Goal: Task Accomplishment & Management: Use online tool/utility

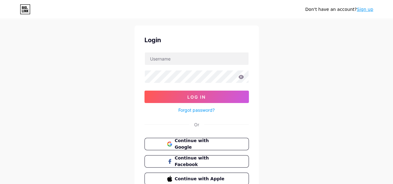
scroll to position [56, 0]
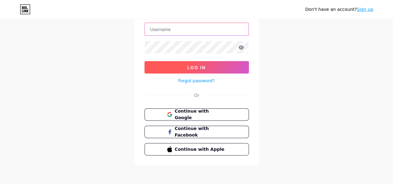
type input "[EMAIL_ADDRESS][DOMAIN_NAME]"
click at [186, 67] on button "Log In" at bounding box center [196, 67] width 104 height 12
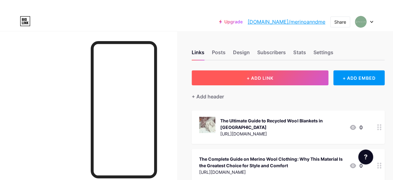
click at [249, 76] on span "+ ADD LINK" at bounding box center [260, 77] width 27 height 5
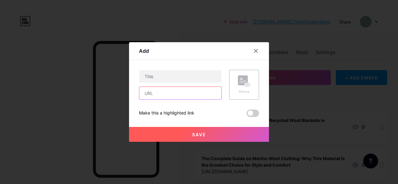
click at [152, 95] on input "text" at bounding box center [180, 93] width 82 height 12
paste input "[URL][DOMAIN_NAME]"
type input "[URL][DOMAIN_NAME]"
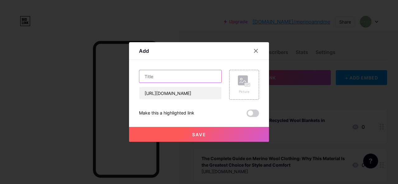
scroll to position [0, 0]
click at [152, 79] on input "text" at bounding box center [180, 76] width 82 height 12
paste input "[PERSON_NAME] vs. Cotton: Which Is the Better Fabric for You?"
type input "[PERSON_NAME] vs. Cotton: Which Is the Better Fabric for You?"
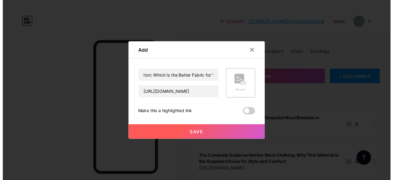
scroll to position [0, 0]
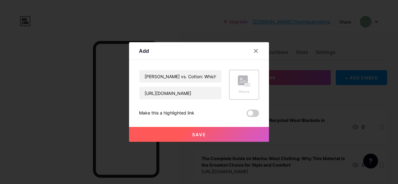
click at [219, 134] on button "Save" at bounding box center [199, 134] width 140 height 15
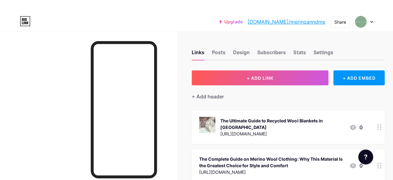
click at [285, 21] on link "[DOMAIN_NAME]/merinoanndme" at bounding box center [287, 21] width 78 height 7
